Goal: Information Seeking & Learning: Compare options

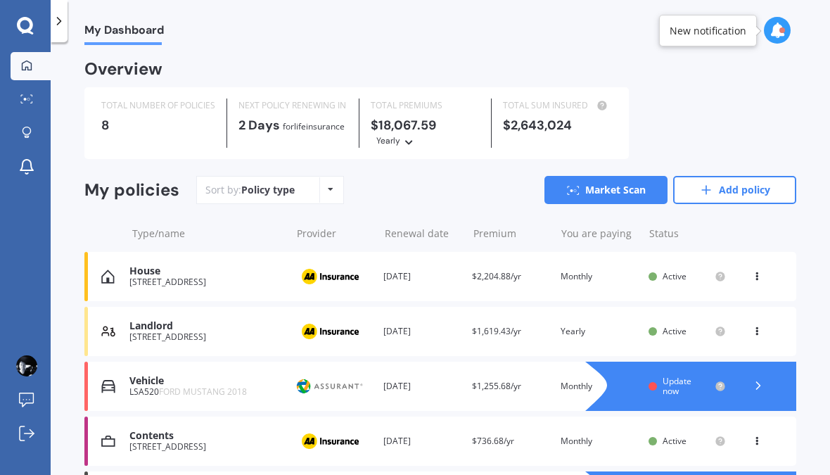
click at [777, 25] on icon at bounding box center [776, 29] width 15 height 15
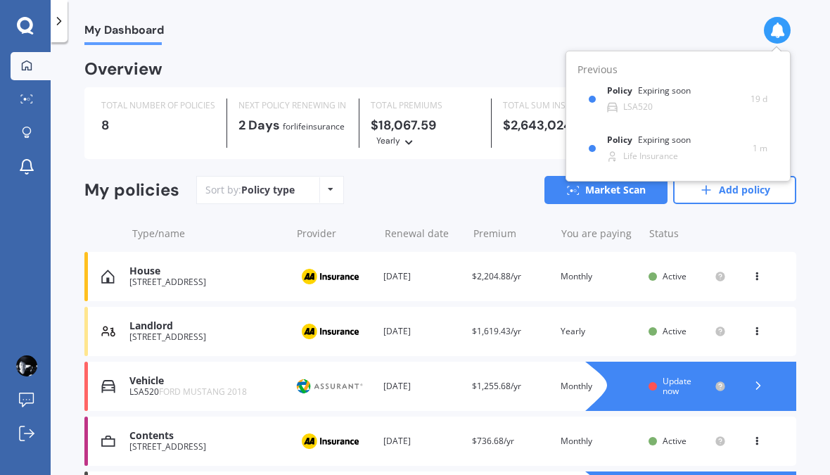
click at [638, 102] on div "LSA520" at bounding box center [630, 107] width 46 height 11
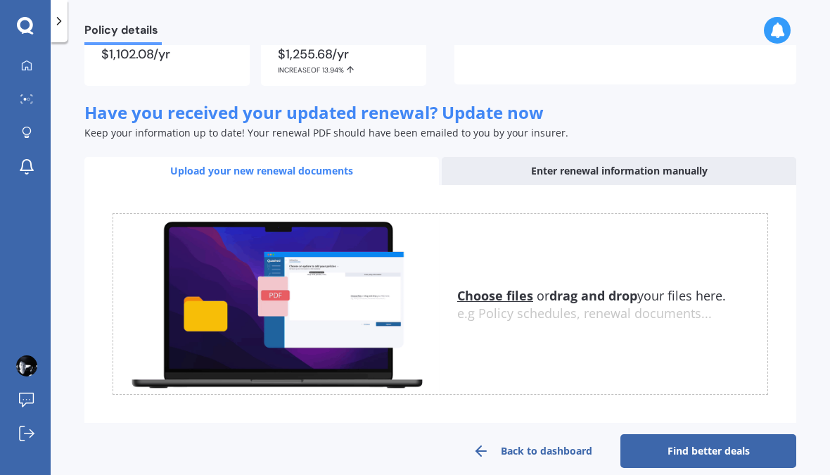
scroll to position [153, 0]
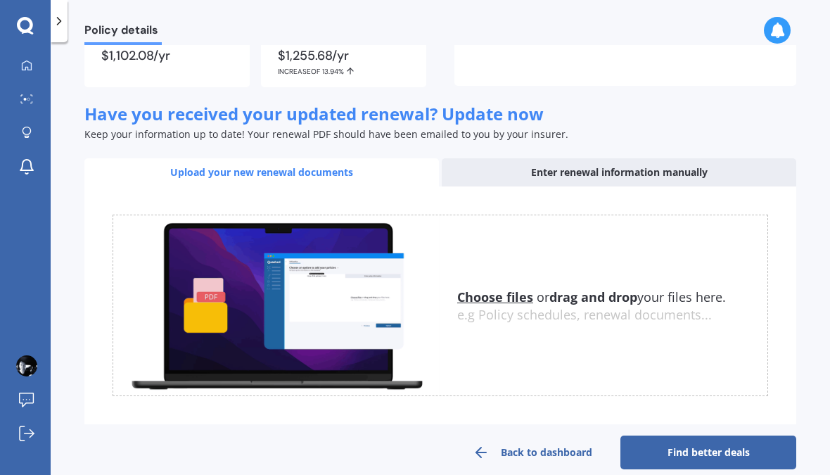
click at [492, 298] on u "Choose files" at bounding box center [495, 296] width 76 height 17
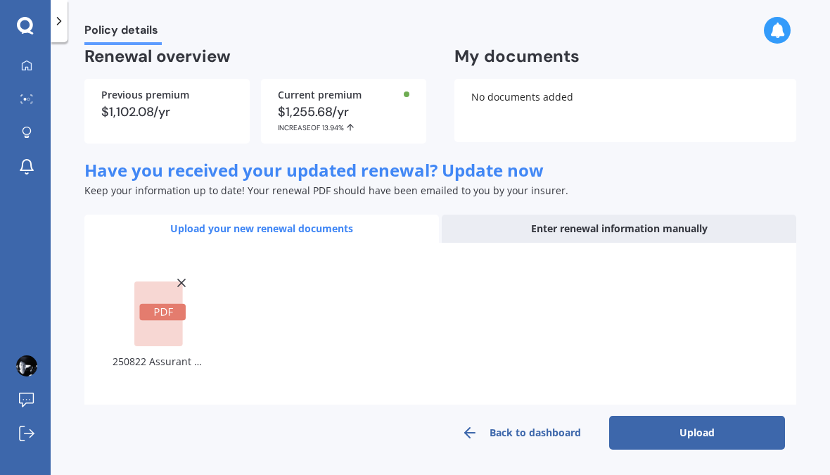
scroll to position [77, 0]
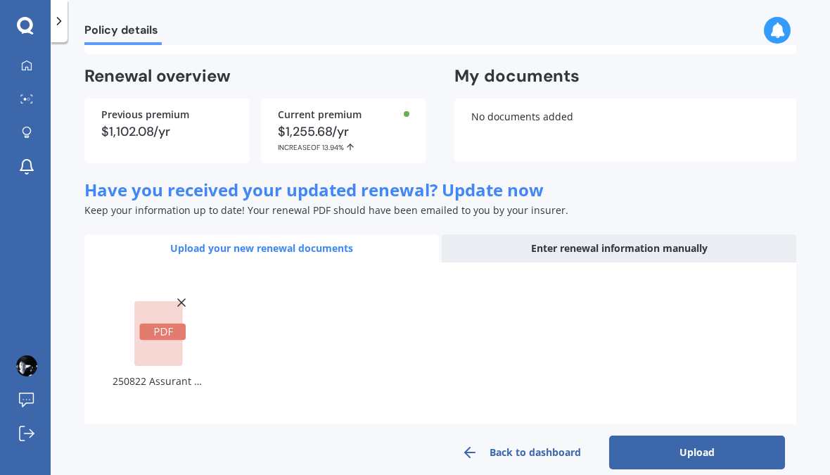
click at [720, 451] on button "Upload" at bounding box center [697, 452] width 176 height 34
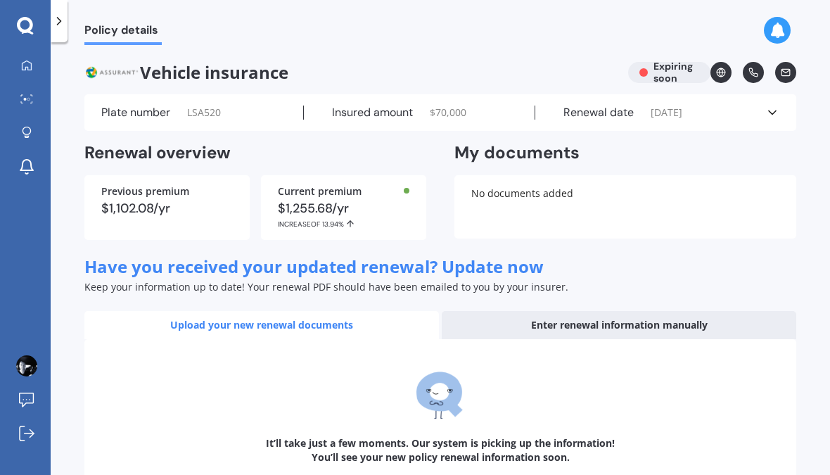
scroll to position [0, 0]
select select "02"
select select "09"
select select "2026"
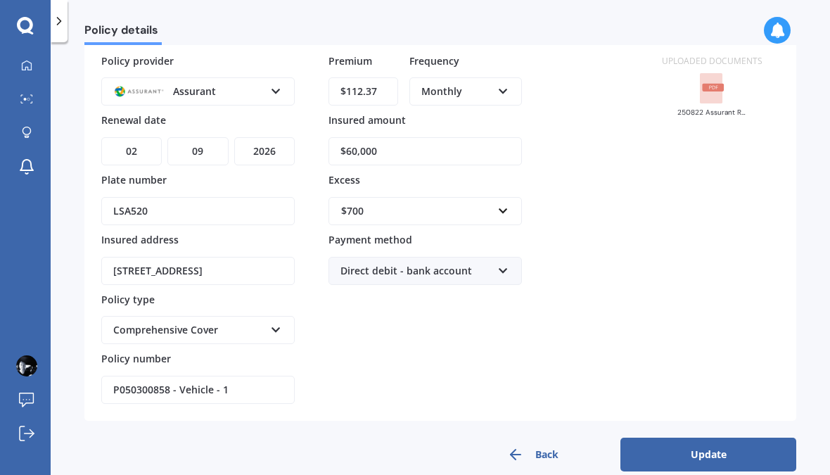
scroll to position [108, 0]
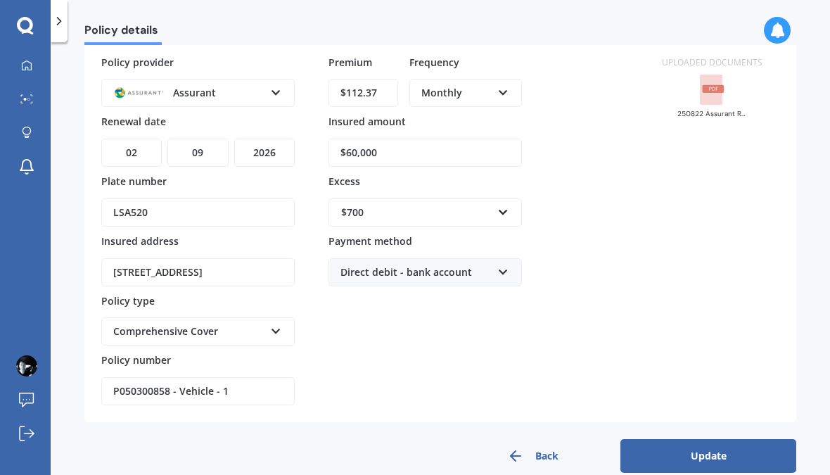
click at [707, 446] on button "Update" at bounding box center [708, 456] width 176 height 34
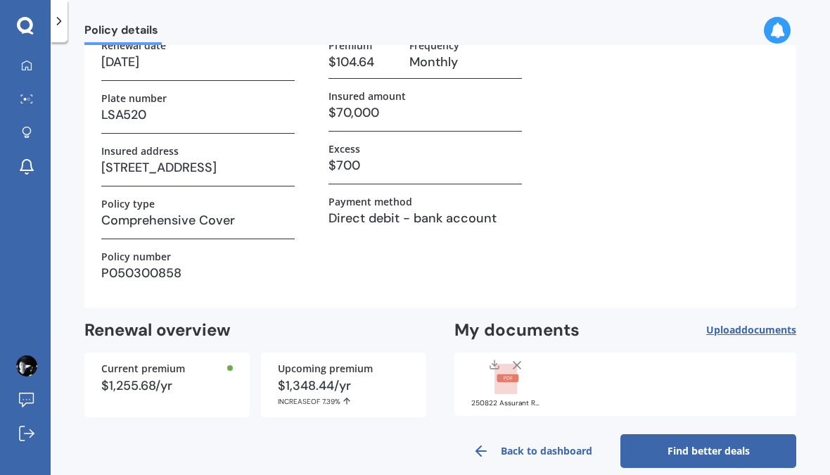
scroll to position [101, 0]
click at [681, 442] on link "Find better deals" at bounding box center [708, 452] width 176 height 34
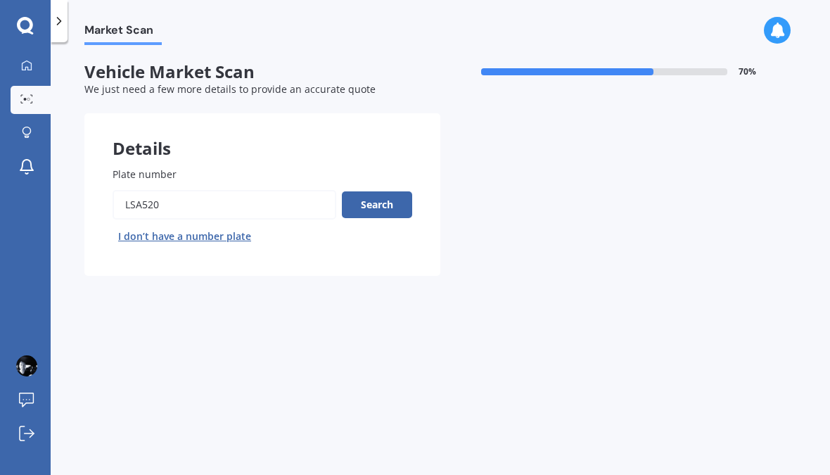
click at [379, 199] on button "Search" at bounding box center [377, 204] width 70 height 27
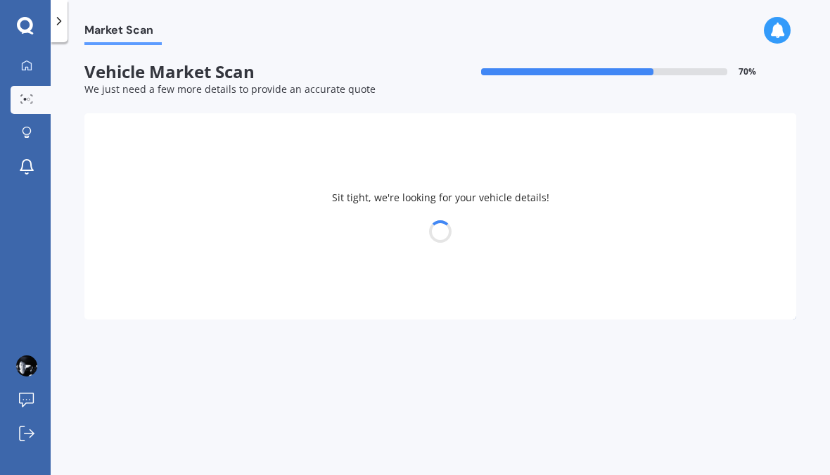
select select "FORD"
select select "MUSTANG"
select select "12"
select select "11"
select select "1971"
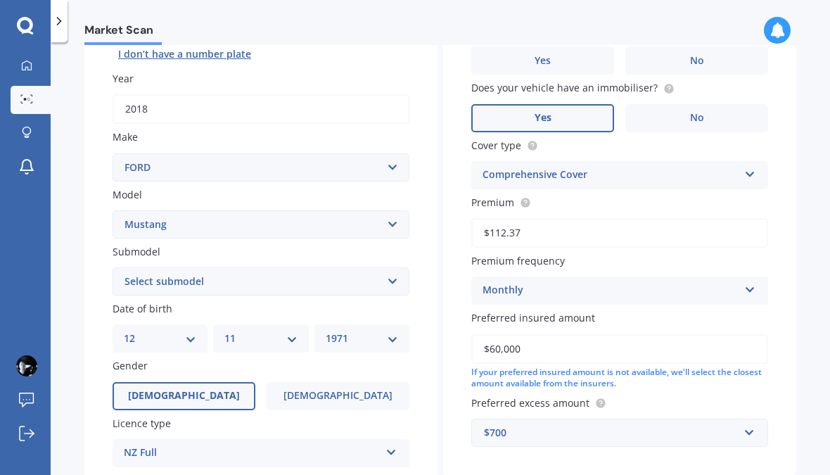
scroll to position [181, 0]
click at [147, 268] on select "Select submodel (All Other) EcoBoost Convertible EcoBoost Fastback [PERSON_NAME…" at bounding box center [260, 282] width 297 height 28
select select "V8 GT FASTBACK"
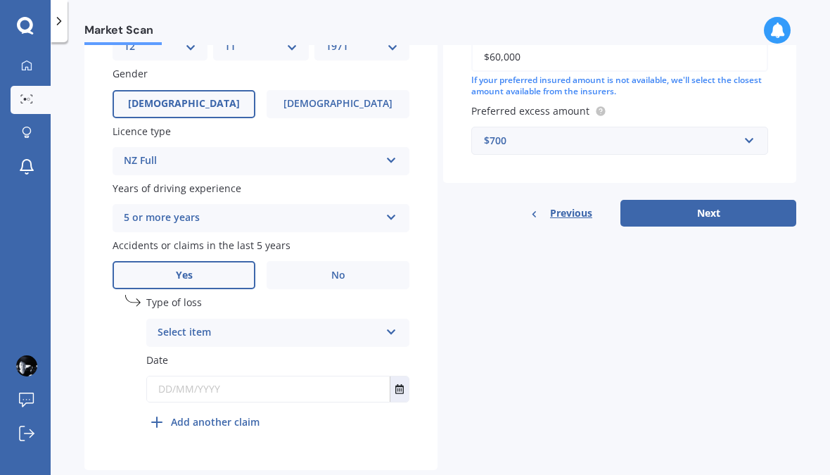
scroll to position [473, 0]
click at [172, 325] on div "Select item" at bounding box center [268, 333] width 222 height 17
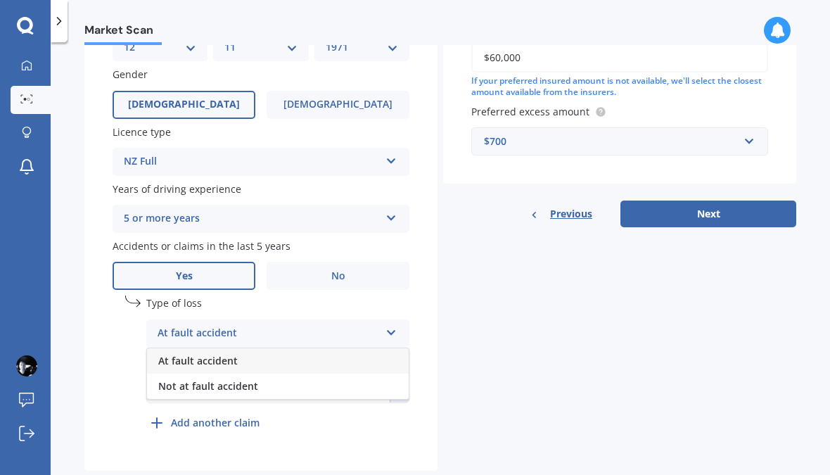
click at [172, 379] on span "Not at fault accident" at bounding box center [208, 385] width 100 height 13
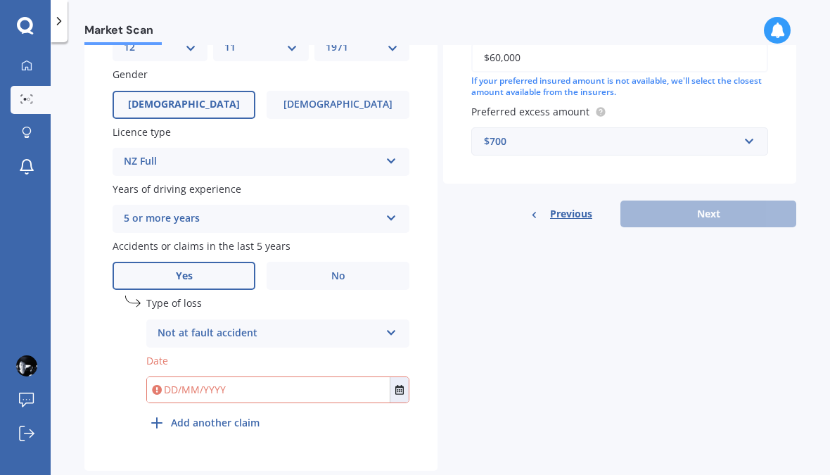
click at [179, 377] on input "text" at bounding box center [268, 389] width 243 height 25
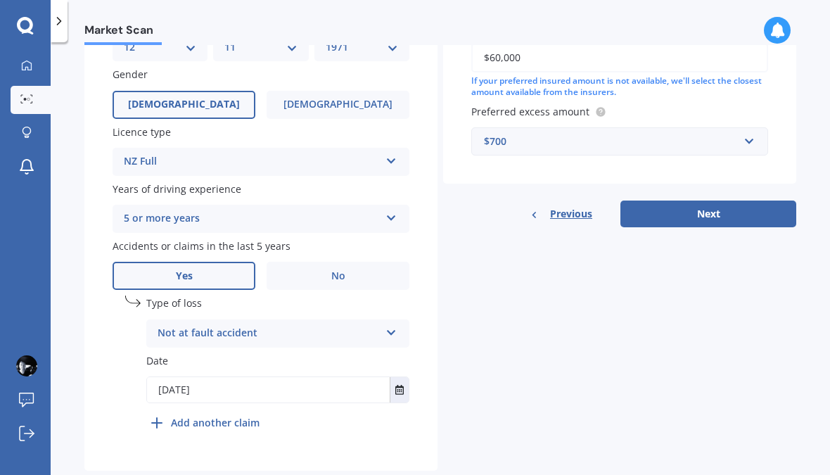
type input "[DATE]"
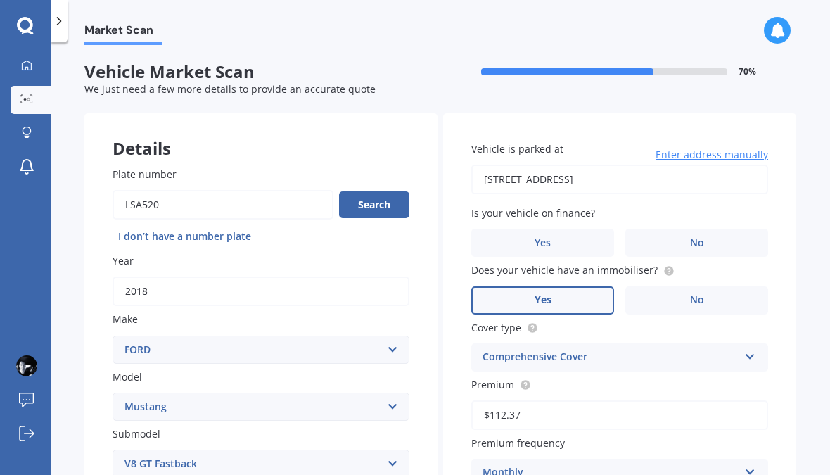
scroll to position [0, 0]
click at [603, 165] on input "[STREET_ADDRESS]" at bounding box center [619, 180] width 297 height 30
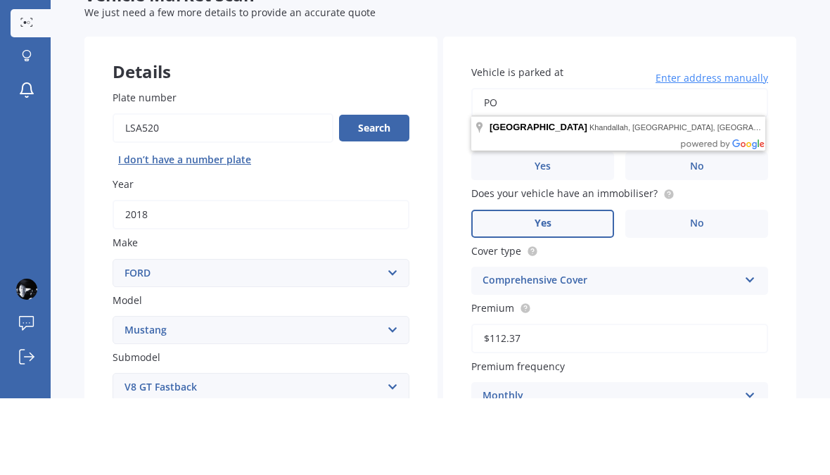
type input "P"
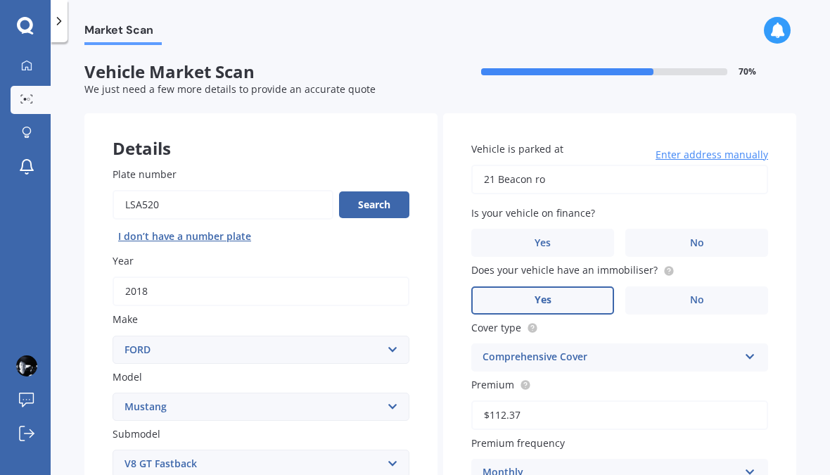
click at [577, 165] on input "21 Beacon ro" at bounding box center [619, 180] width 297 height 30
type input "[STREET_ADDRESS]"
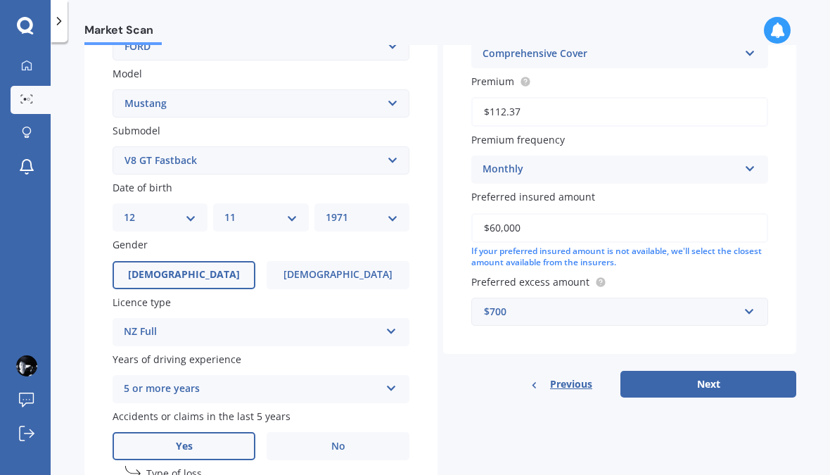
scroll to position [309, 0]
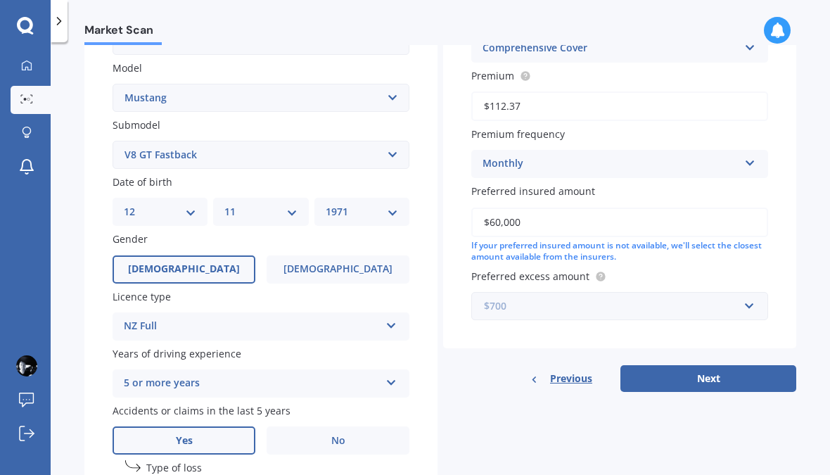
click at [754, 292] on input "text" at bounding box center [614, 305] width 284 height 27
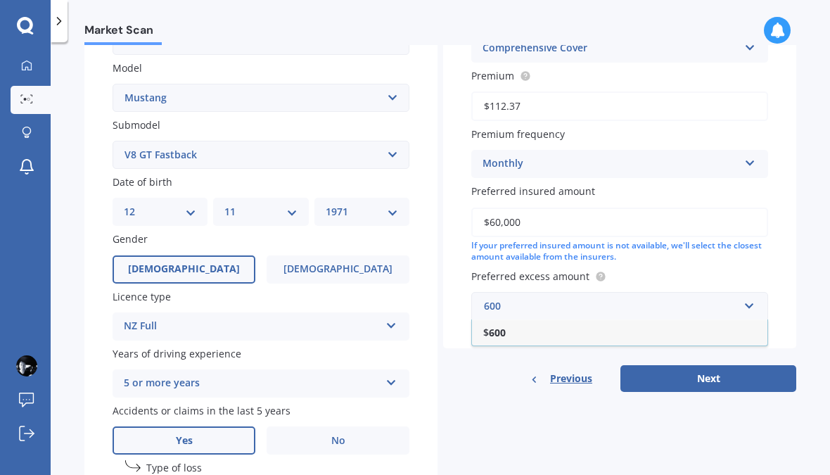
type input "600"
click at [491, 326] on b "600" at bounding box center [497, 332] width 17 height 13
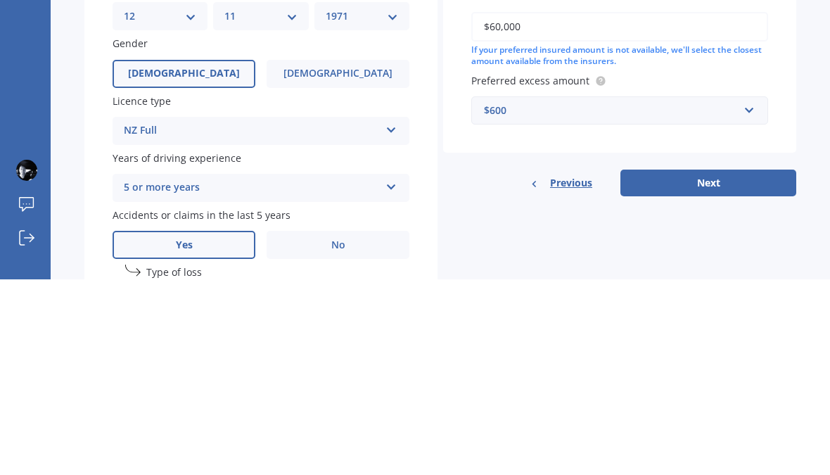
click at [723, 365] on button "Next" at bounding box center [708, 378] width 176 height 27
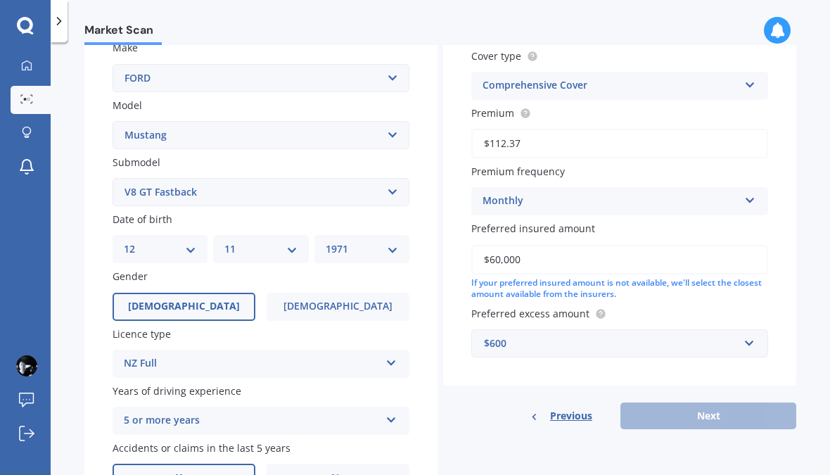
scroll to position [158, 0]
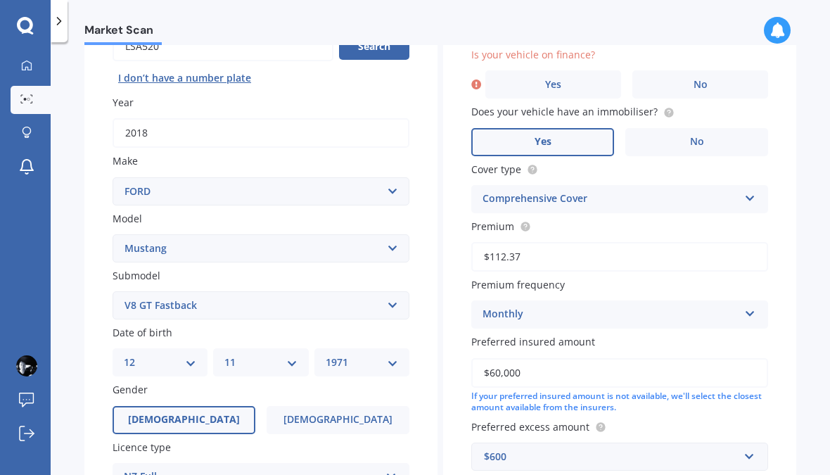
click at [698, 79] on span "No" at bounding box center [700, 85] width 14 height 12
click at [0, 0] on input "No" at bounding box center [0, 0] width 0 height 0
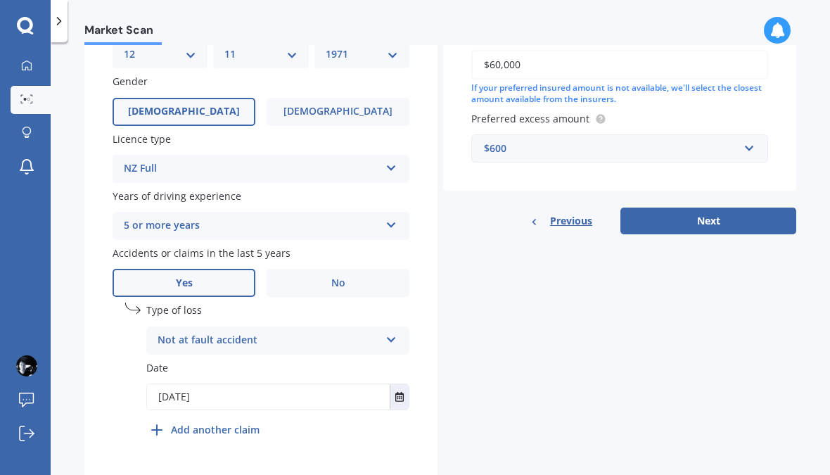
scroll to position [466, 0]
click at [714, 207] on button "Next" at bounding box center [708, 220] width 176 height 27
select select "12"
select select "11"
select select "1971"
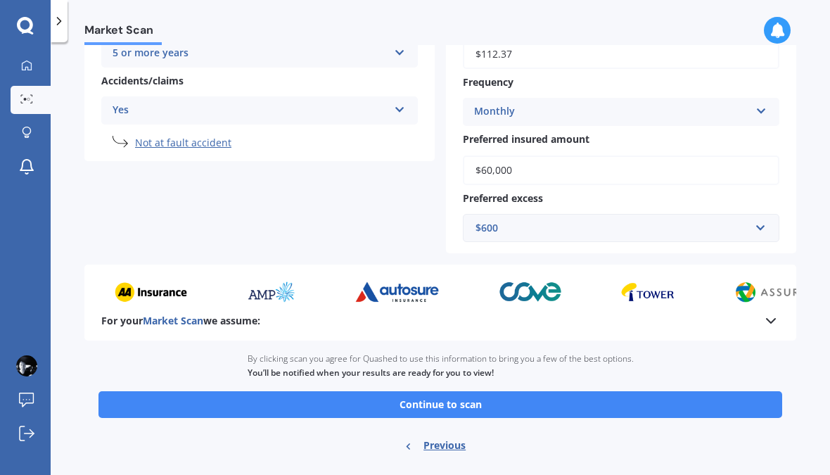
scroll to position [337, 0]
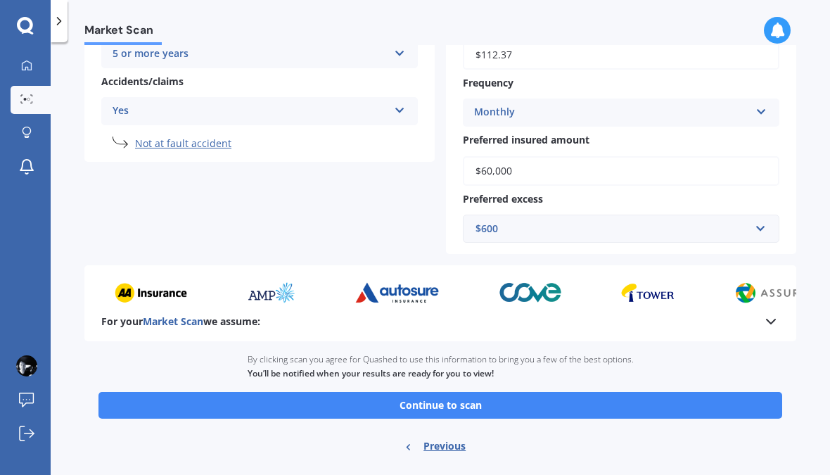
click at [435, 392] on button "Continue to scan" at bounding box center [439, 405] width 683 height 27
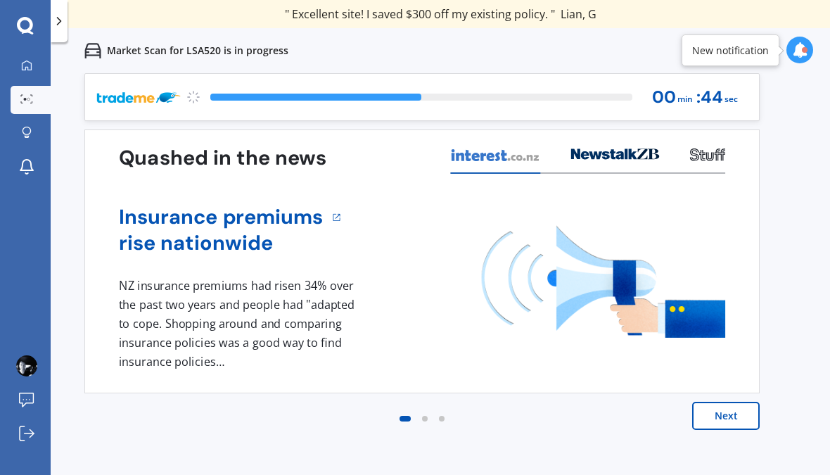
click at [727, 417] on button "Next" at bounding box center [725, 415] width 67 height 28
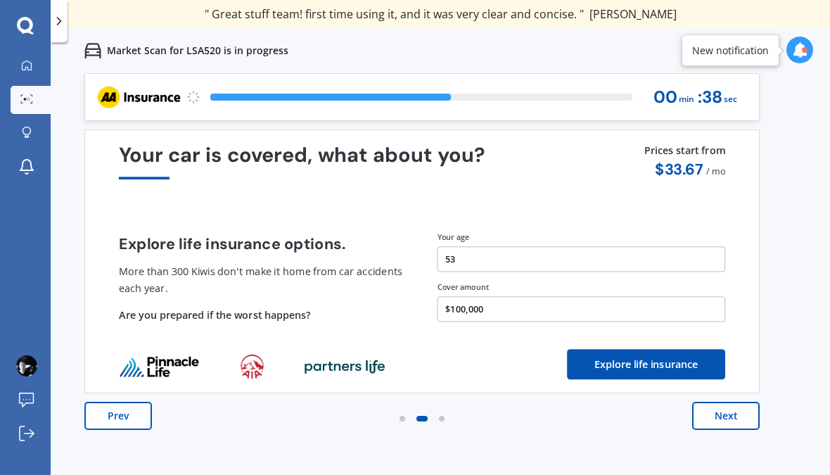
click at [731, 423] on button "Next" at bounding box center [725, 415] width 67 height 28
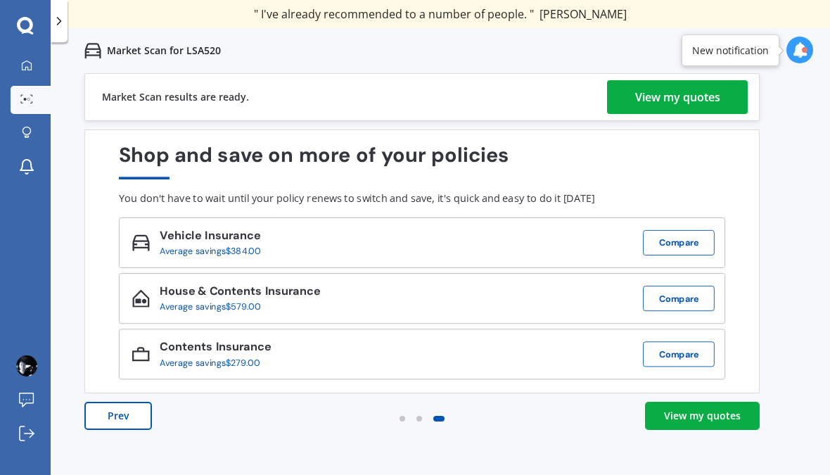
click at [675, 102] on div "View my quotes" at bounding box center [677, 97] width 85 height 34
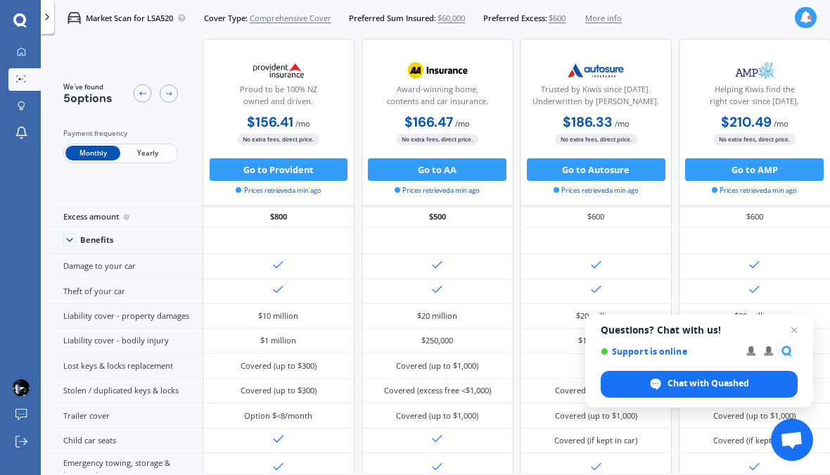
scroll to position [36, 197]
click at [794, 338] on span "Open chat" at bounding box center [793, 329] width 17 height 17
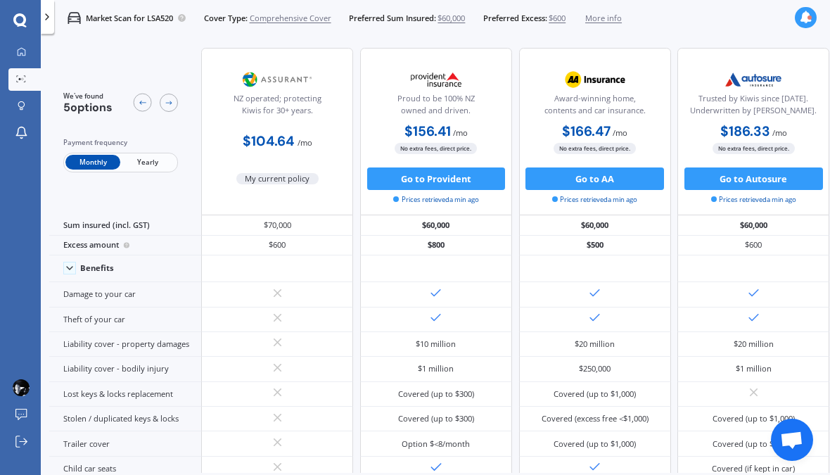
scroll to position [0, 0]
click at [146, 155] on span "Yearly" at bounding box center [147, 162] width 55 height 15
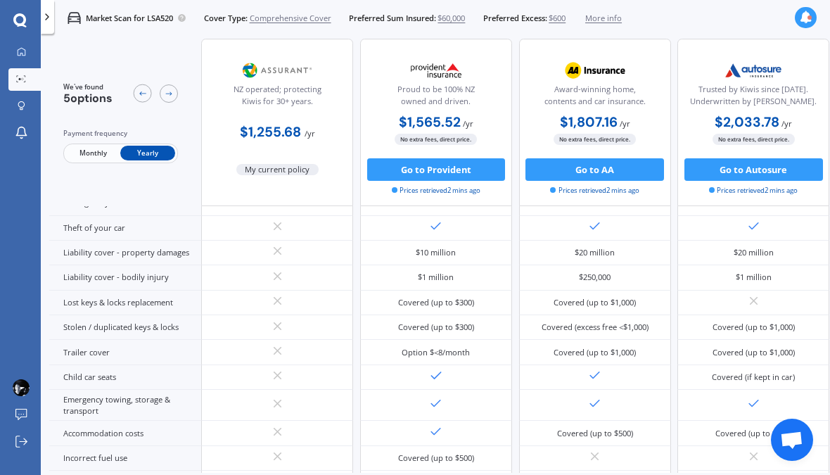
scroll to position [117, 0]
click at [85, 146] on span "Monthly" at bounding box center [92, 153] width 55 height 15
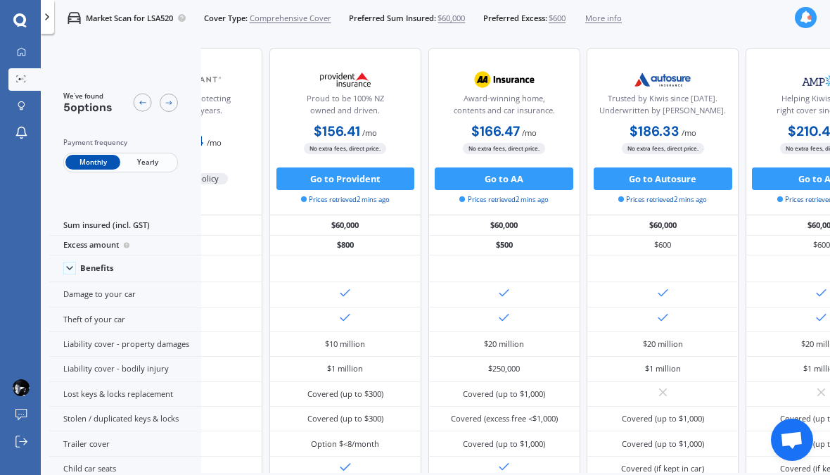
scroll to position [0, 115]
click at [18, 51] on icon at bounding box center [22, 52] width 8 height 8
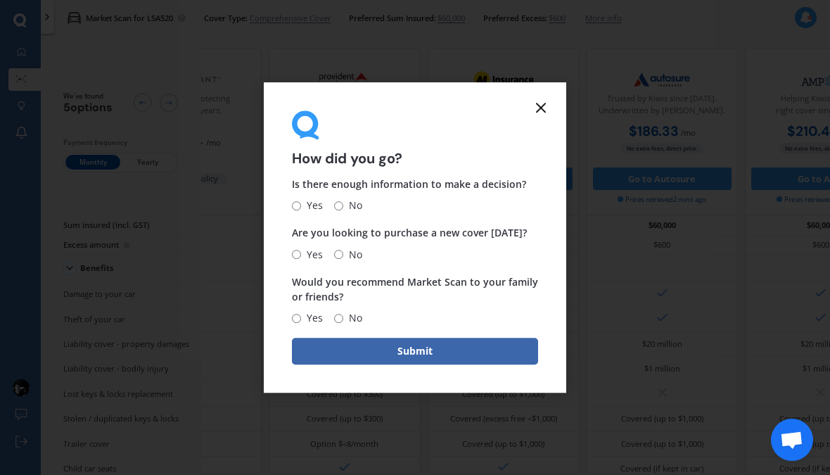
click at [293, 210] on input "Yes" at bounding box center [296, 205] width 9 height 9
radio input "true"
click at [341, 259] on input "No" at bounding box center [338, 254] width 9 height 9
radio input "true"
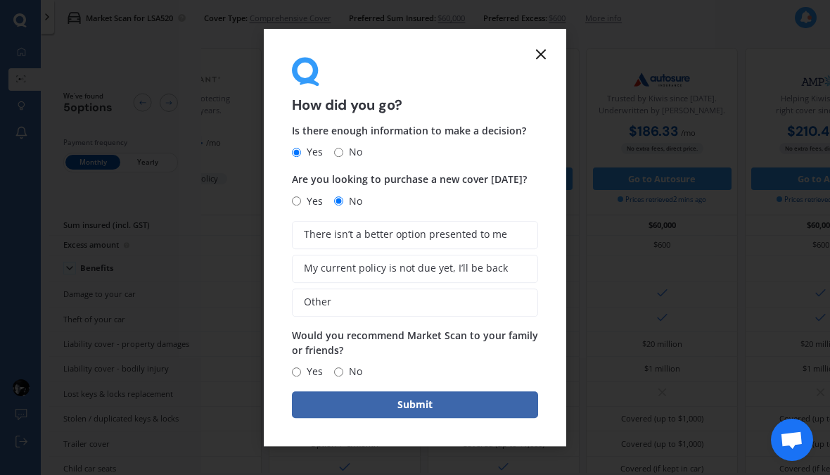
click at [326, 240] on span "There isn’t a better option presented to me" at bounding box center [405, 235] width 203 height 12
click at [0, 0] on input "There isn’t a better option presented to me" at bounding box center [0, 0] width 0 height 0
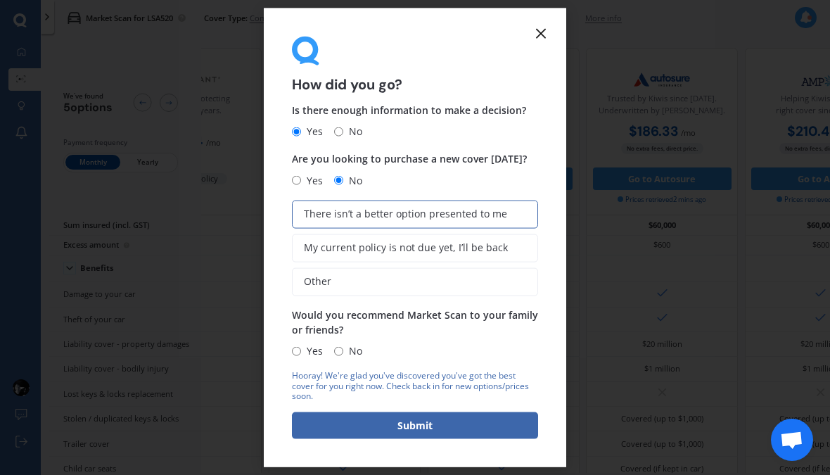
click at [298, 355] on input "Yes" at bounding box center [296, 350] width 9 height 9
radio input "true"
click at [352, 429] on button "Submit" at bounding box center [415, 425] width 246 height 27
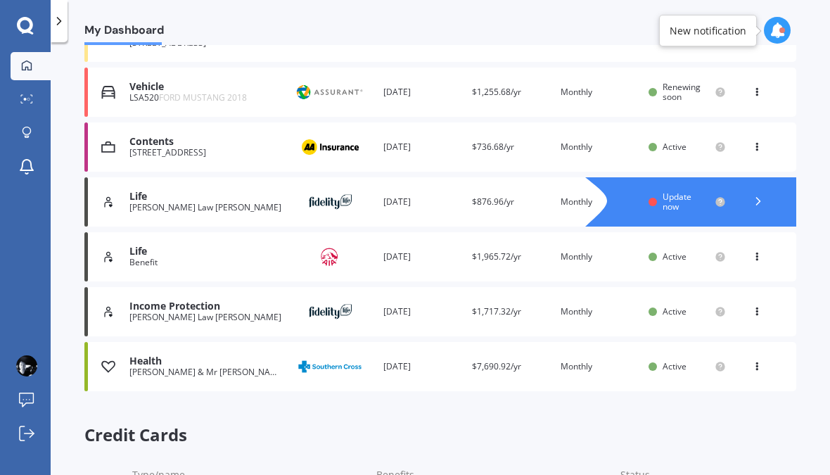
scroll to position [294, 0]
click at [153, 367] on div "[PERSON_NAME] & Mr [PERSON_NAME]" at bounding box center [206, 372] width 154 height 10
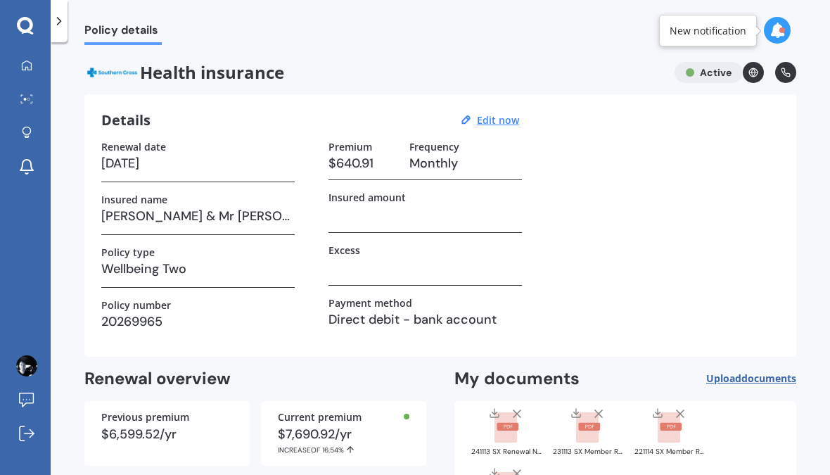
click at [509, 115] on u "Edit now" at bounding box center [498, 119] width 42 height 13
select select "01"
select select "2026"
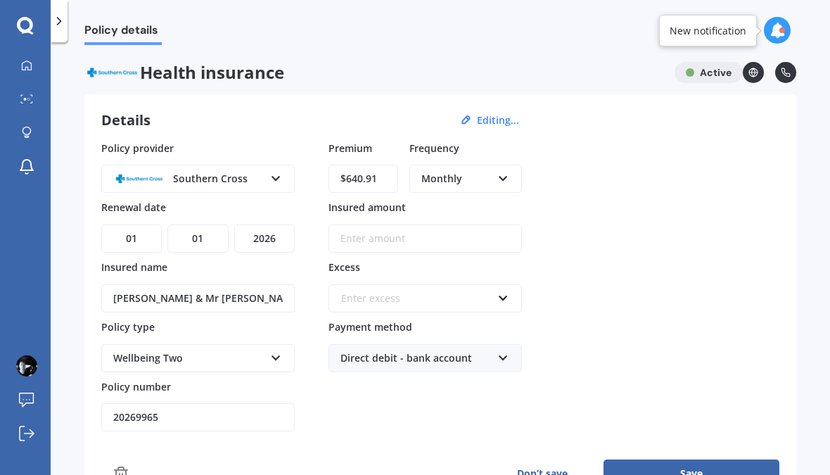
click at [382, 181] on input "$640.91" at bounding box center [363, 179] width 70 height 28
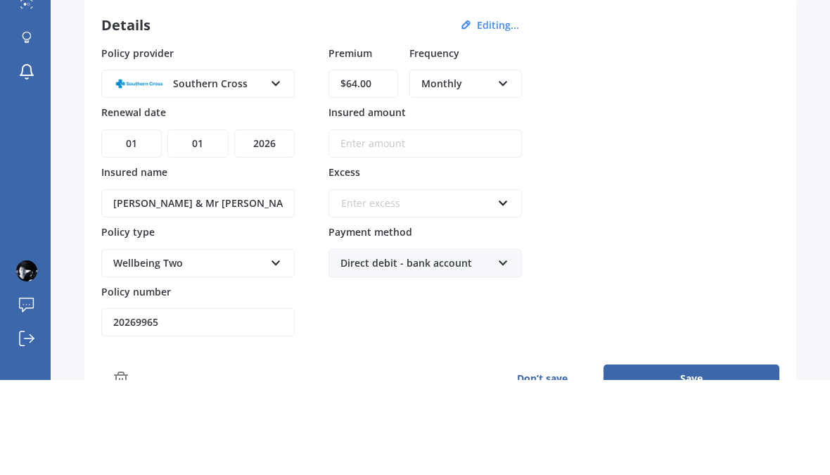
type input "$6.00"
type input "$0.00"
click at [502, 171] on icon at bounding box center [503, 176] width 12 height 10
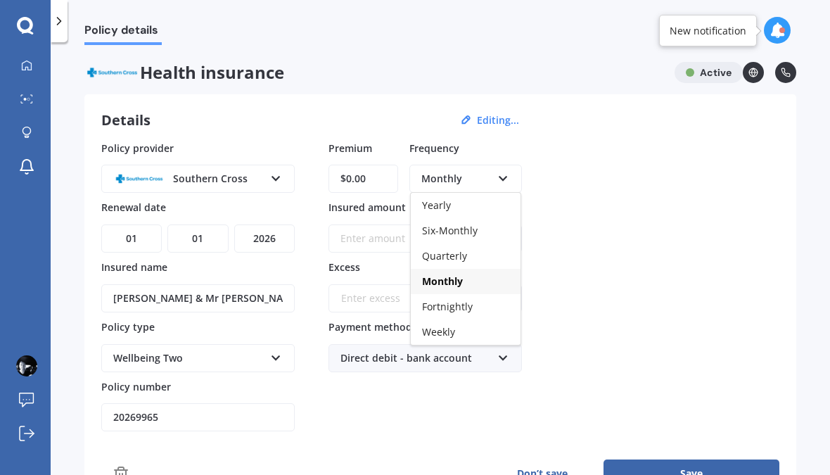
click at [430, 274] on span "Monthly" at bounding box center [442, 280] width 41 height 13
click at [695, 459] on button "Save" at bounding box center [691, 473] width 176 height 28
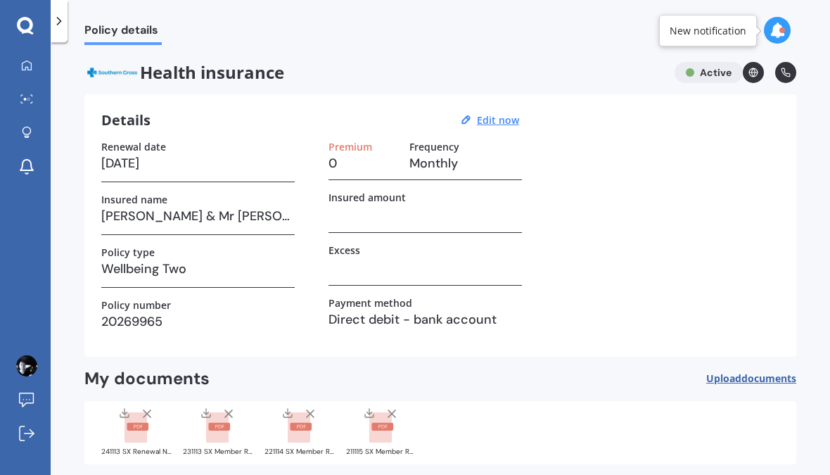
click at [27, 60] on icon at bounding box center [26, 65] width 11 height 11
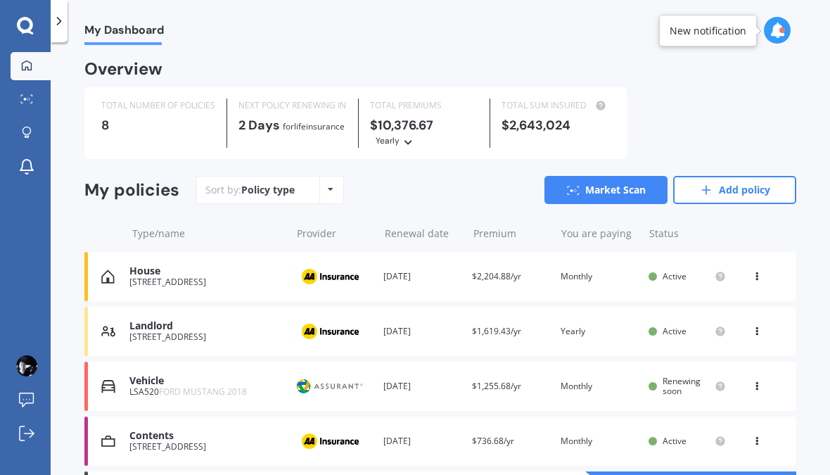
click at [778, 22] on icon at bounding box center [776, 29] width 15 height 15
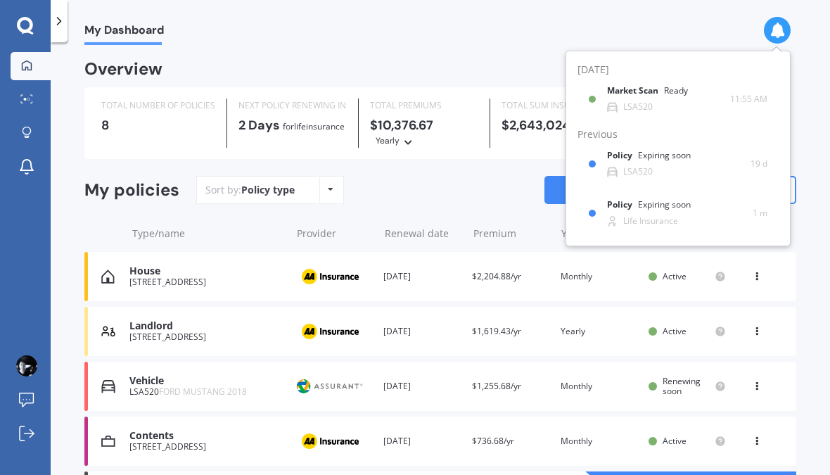
click at [510, 45] on div "My Dashboard Overview TOTAL NUMBER OF POLICIES 8 NEXT POLICY RENEWING [DATE] fo…" at bounding box center [440, 261] width 779 height 432
